Goal: Find specific page/section: Find specific page/section

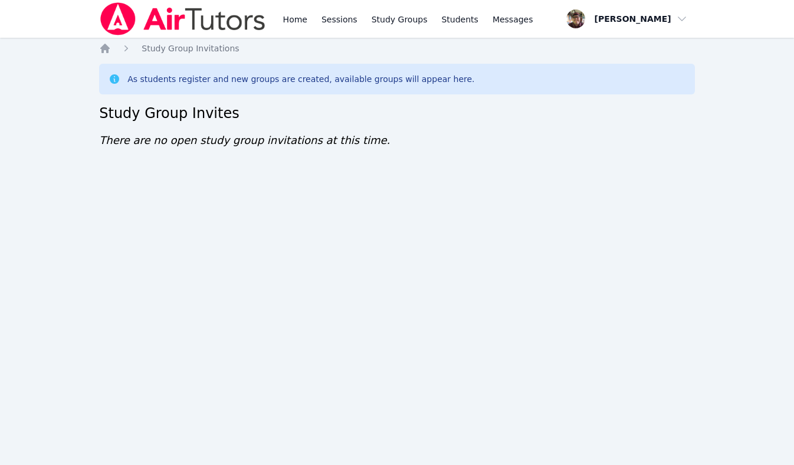
click at [227, 27] on img at bounding box center [182, 18] width 167 height 33
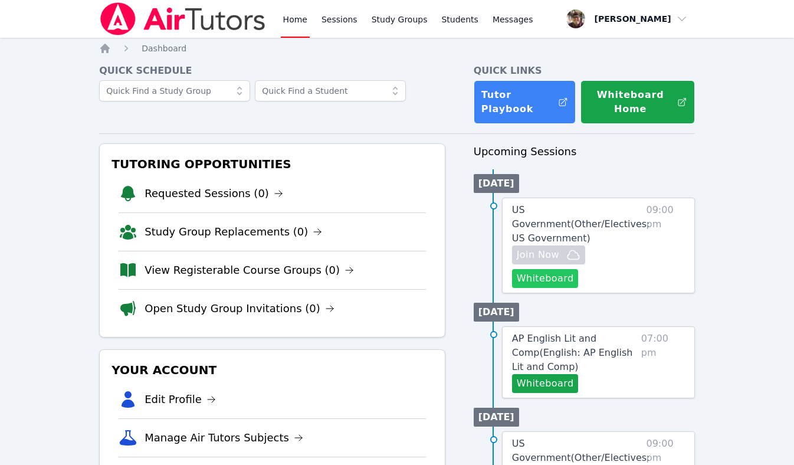
click at [555, 286] on button "Whiteboard" at bounding box center [545, 278] width 67 height 19
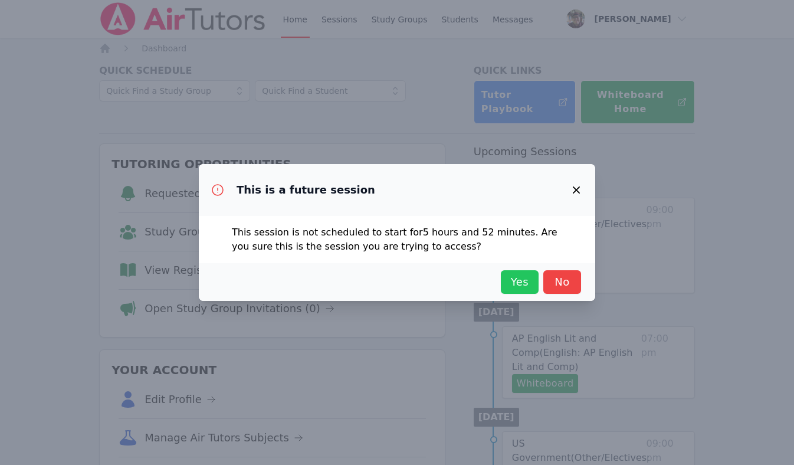
click at [522, 284] on span "Yes" at bounding box center [520, 282] width 26 height 17
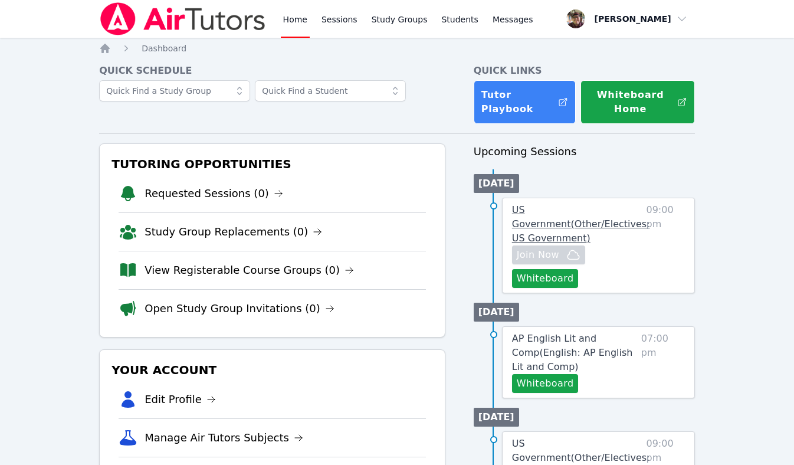
click at [557, 221] on span "US Government ( Other/Electives: US Government )" at bounding box center [581, 224] width 138 height 40
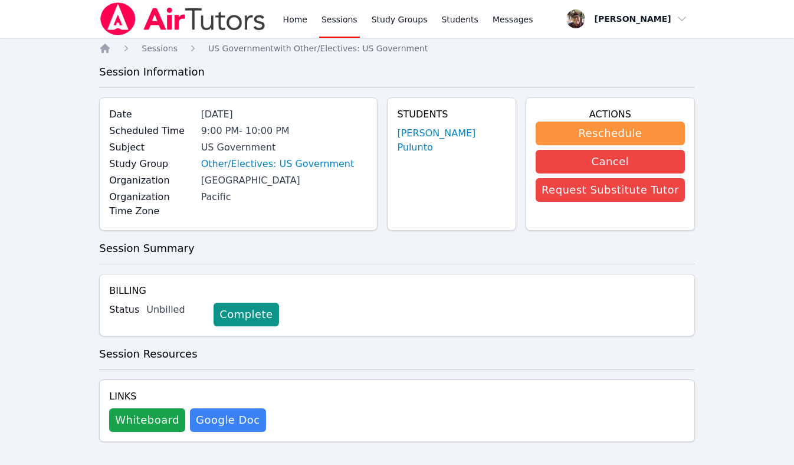
scroll to position [10, 0]
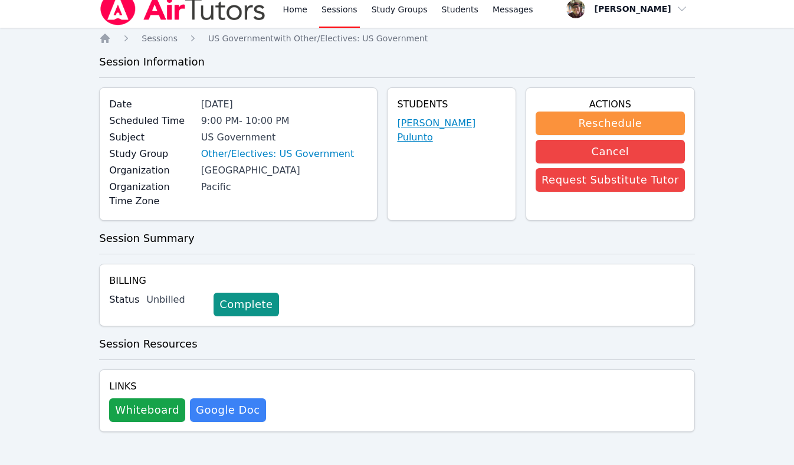
click at [459, 122] on link "Noris Pulunto" at bounding box center [451, 130] width 109 height 28
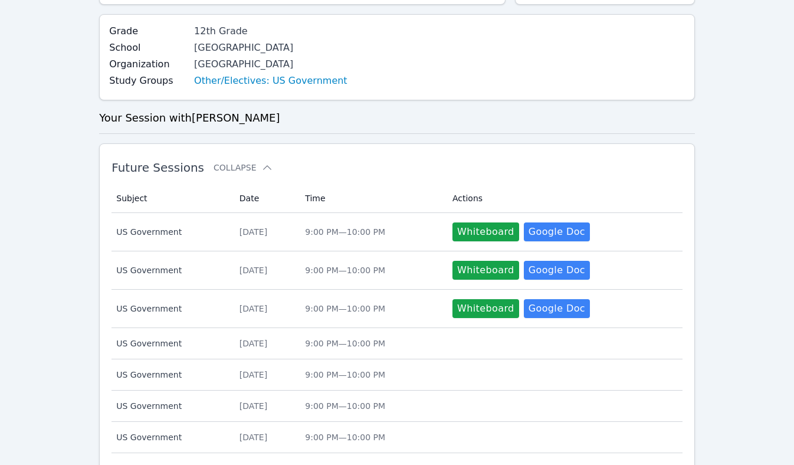
scroll to position [569, 0]
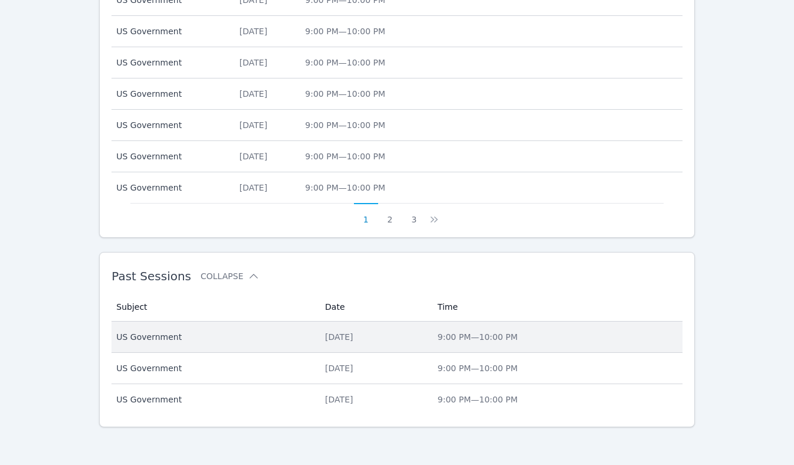
click at [331, 337] on div "Mon Sep 29, 2025" at bounding box center [374, 337] width 99 height 12
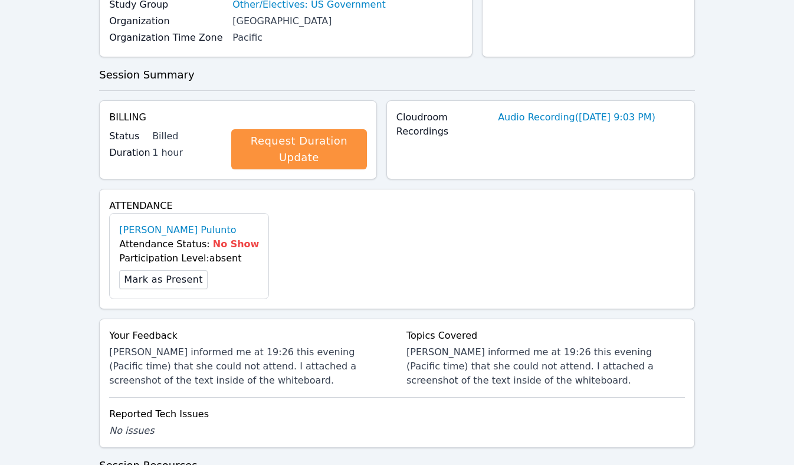
scroll to position [281, 0]
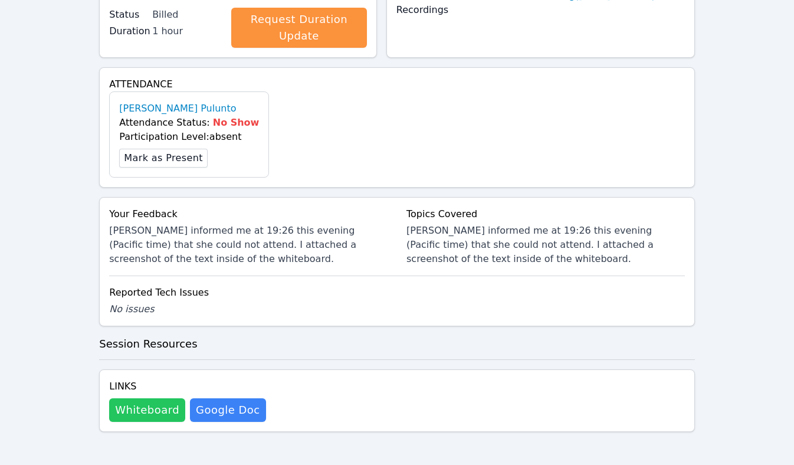
click at [139, 412] on button "Whiteboard" at bounding box center [147, 410] width 76 height 24
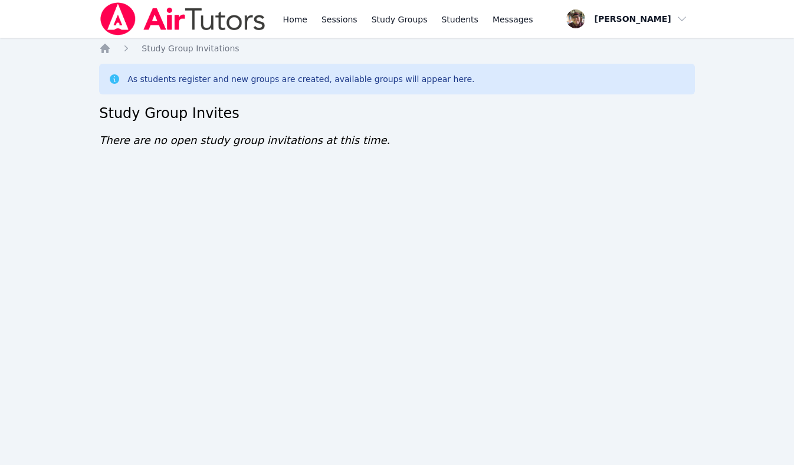
click at [234, 77] on div "As students register and new groups are created, available groups will appear h…" at bounding box center [300, 79] width 347 height 12
